Goal: Task Accomplishment & Management: Manage account settings

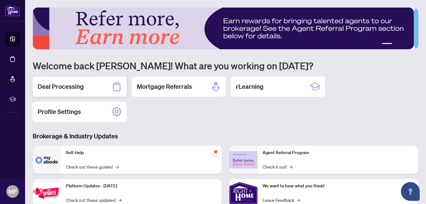
click at [74, 87] on h2 "Deal Processing" at bounding box center [61, 86] width 46 height 9
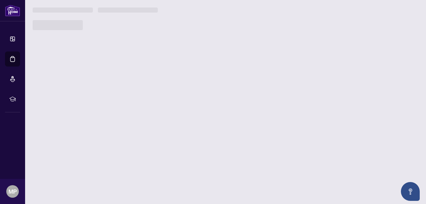
click at [74, 87] on main "1 2 3 4 5 Welcome back Marjan! What are you working on today? Deal Processing M…" at bounding box center [225, 102] width 401 height 204
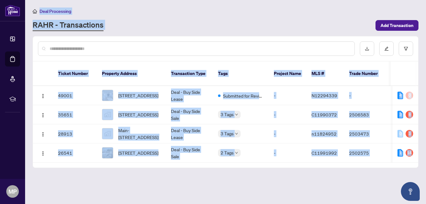
click at [129, 174] on main "Deal Processing RAHR - Transactions Add Transaction Ticket Number Property Addr…" at bounding box center [225, 102] width 401 height 204
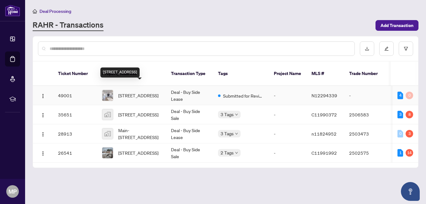
click at [152, 92] on span "11-11 Jasper Dr, Aurora, Ontario L4G 3B6, Canada" at bounding box center [138, 95] width 40 height 7
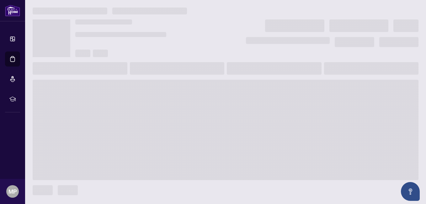
click at [152, 89] on span at bounding box center [226, 130] width 386 height 100
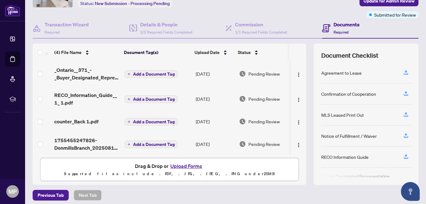
scroll to position [50, 0]
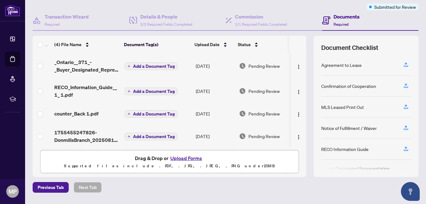
click at [340, 24] on span "Required" at bounding box center [340, 24] width 15 height 5
drag, startPoint x: 340, startPoint y: 24, endPoint x: 336, endPoint y: 14, distance: 10.6
click at [336, 14] on h4 "Documents" at bounding box center [346, 17] width 26 height 8
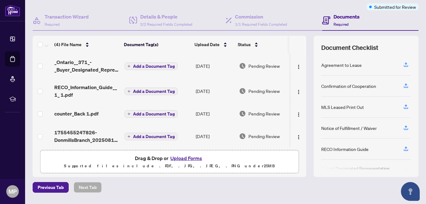
drag, startPoint x: 336, startPoint y: 14, endPoint x: 285, endPoint y: 0, distance: 53.1
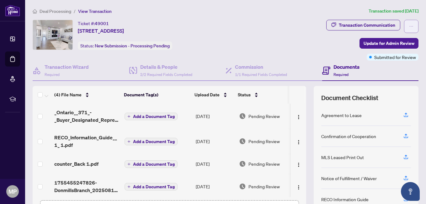
click at [410, 24] on button "button" at bounding box center [411, 26] width 14 height 13
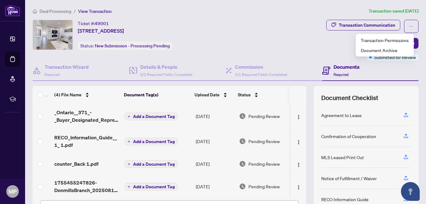
click at [284, 33] on div "Transaction Communication Update for Admin Review Submitted for Review" at bounding box center [335, 40] width 168 height 41
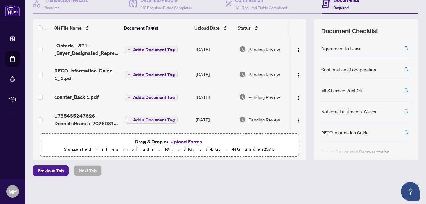
scroll to position [68, 0]
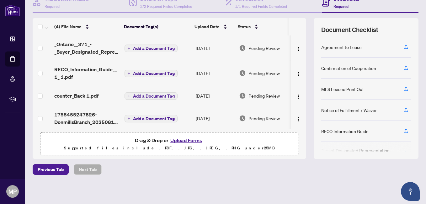
click at [380, 150] on div at bounding box center [366, 147] width 90 height 10
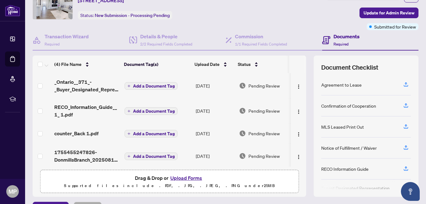
scroll to position [18, 0]
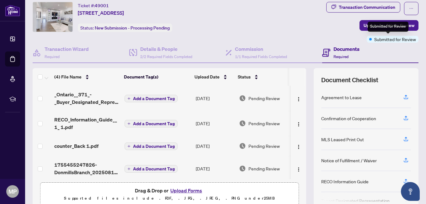
click at [381, 42] on span "Submitted for Review" at bounding box center [395, 39] width 42 height 7
click at [409, 7] on icon "ellipsis" at bounding box center [411, 8] width 4 height 4
click at [312, 29] on div "Transaction Communication Update for Admin Review Submitted for Review" at bounding box center [335, 22] width 168 height 41
click at [296, 145] on img "button" at bounding box center [298, 146] width 5 height 5
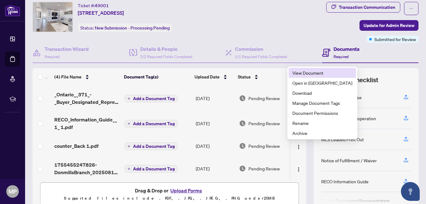
click at [298, 72] on span "View Document" at bounding box center [322, 72] width 60 height 7
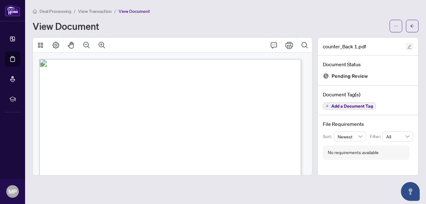
click at [410, 46] on icon "edit" at bounding box center [409, 47] width 4 height 4
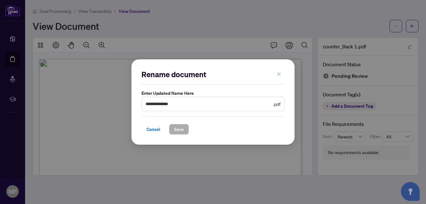
click at [280, 74] on icon "close" at bounding box center [279, 74] width 4 height 4
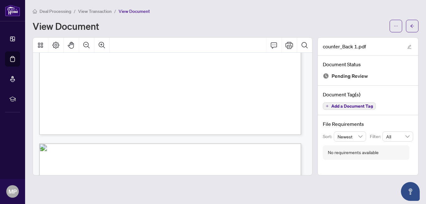
scroll to position [560, 0]
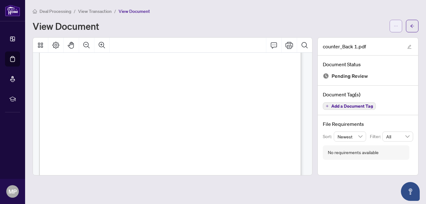
click at [398, 25] on icon "ellipsis" at bounding box center [395, 26] width 4 height 4
click at [371, 15] on div "Deal Processing / View Transaction / View Document View Document" at bounding box center [226, 20] width 386 height 25
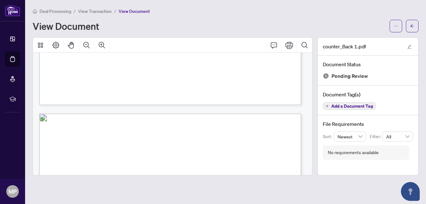
scroll to position [648, 0]
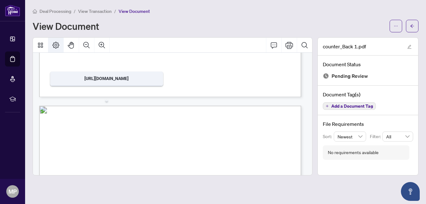
click at [56, 48] on icon "Page Layout" at bounding box center [55, 45] width 7 height 7
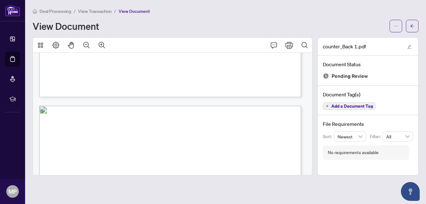
click at [335, 151] on div "No requirements available" at bounding box center [353, 152] width 51 height 7
click at [348, 105] on span "Add a Document Tag" at bounding box center [352, 106] width 42 height 4
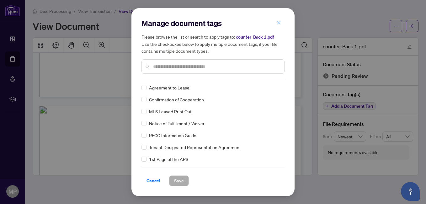
click at [279, 23] on icon "close" at bounding box center [278, 22] width 3 height 3
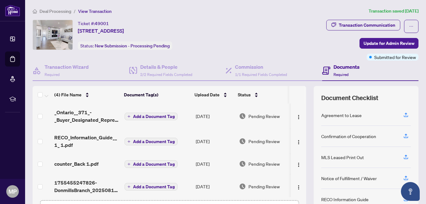
click at [341, 65] on h4 "Documents" at bounding box center [346, 67] width 26 height 8
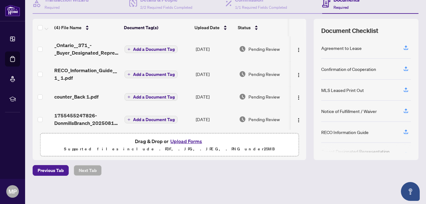
scroll to position [68, 0]
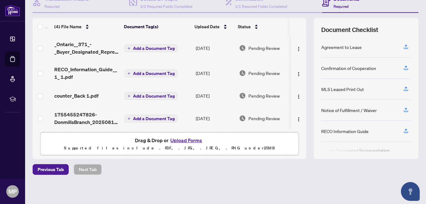
click at [364, 154] on div "Document Checklist Agreement to Lease Confirmation of Cooperation MLS Leased Pr…" at bounding box center [366, 88] width 105 height 141
click at [359, 144] on div at bounding box center [366, 147] width 90 height 10
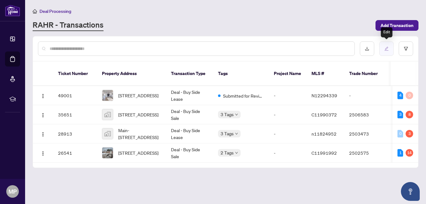
click at [384, 49] on button "button" at bounding box center [386, 48] width 14 height 14
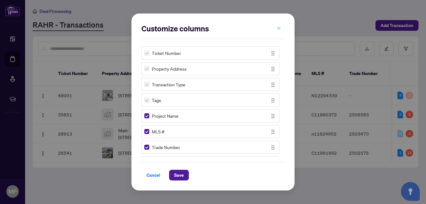
click at [279, 29] on icon "close" at bounding box center [279, 28] width 4 height 4
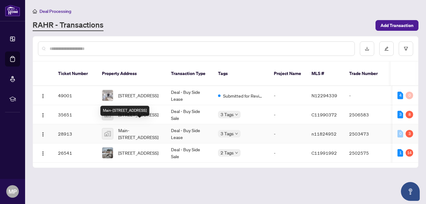
click at [149, 127] on span "Main-101 Roseview Avenue, Richmond Hill, ON, Canada" at bounding box center [139, 134] width 43 height 14
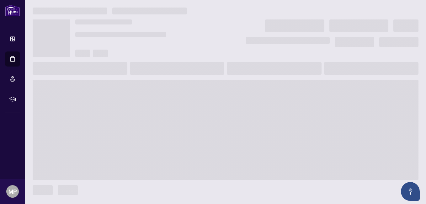
click at [149, 126] on span at bounding box center [226, 130] width 386 height 100
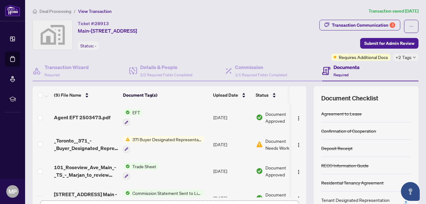
drag, startPoint x: 249, startPoint y: 126, endPoint x: 143, endPoint y: 143, distance: 107.0
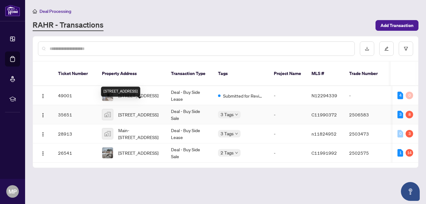
click at [139, 111] on span "15 Northtown Way, North York, ON, Canada" at bounding box center [138, 114] width 40 height 7
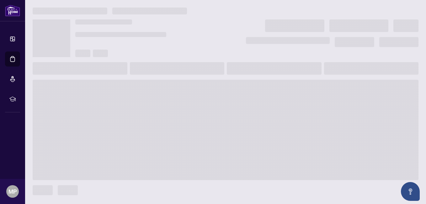
click at [139, 105] on span at bounding box center [226, 130] width 386 height 100
